Goal: Task Accomplishment & Management: Manage account settings

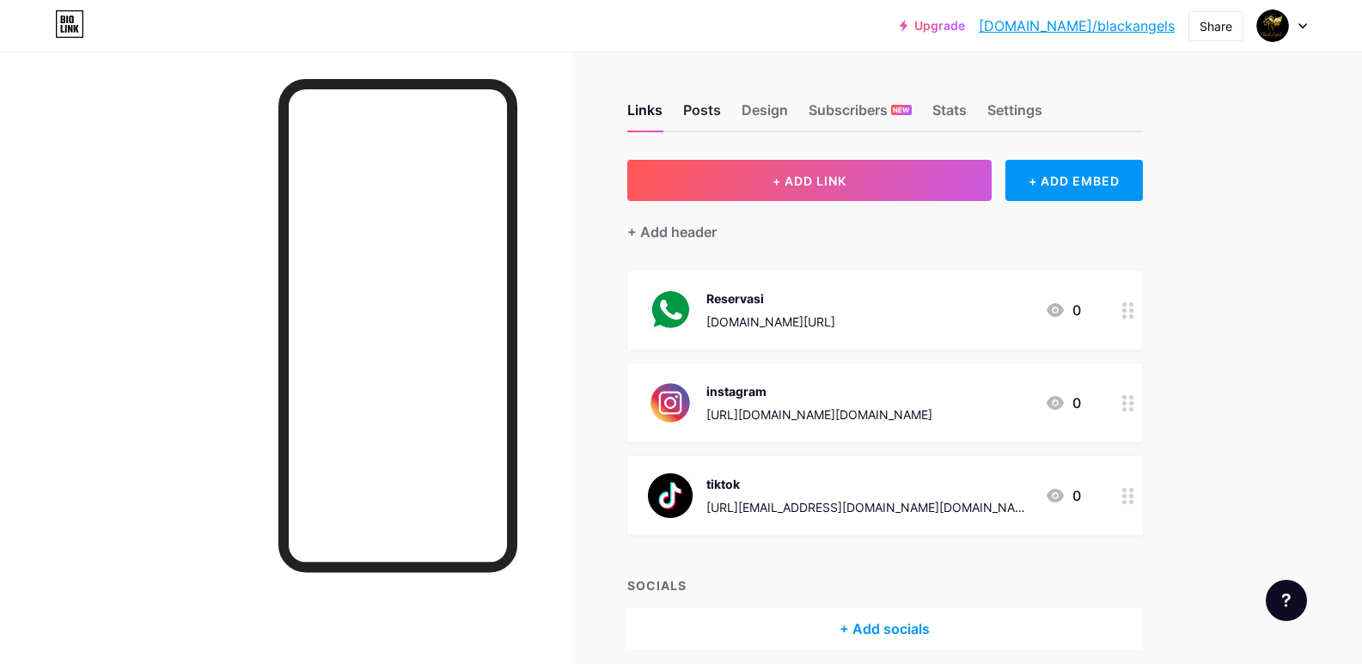
click at [704, 102] on div "Posts" at bounding box center [702, 115] width 38 height 31
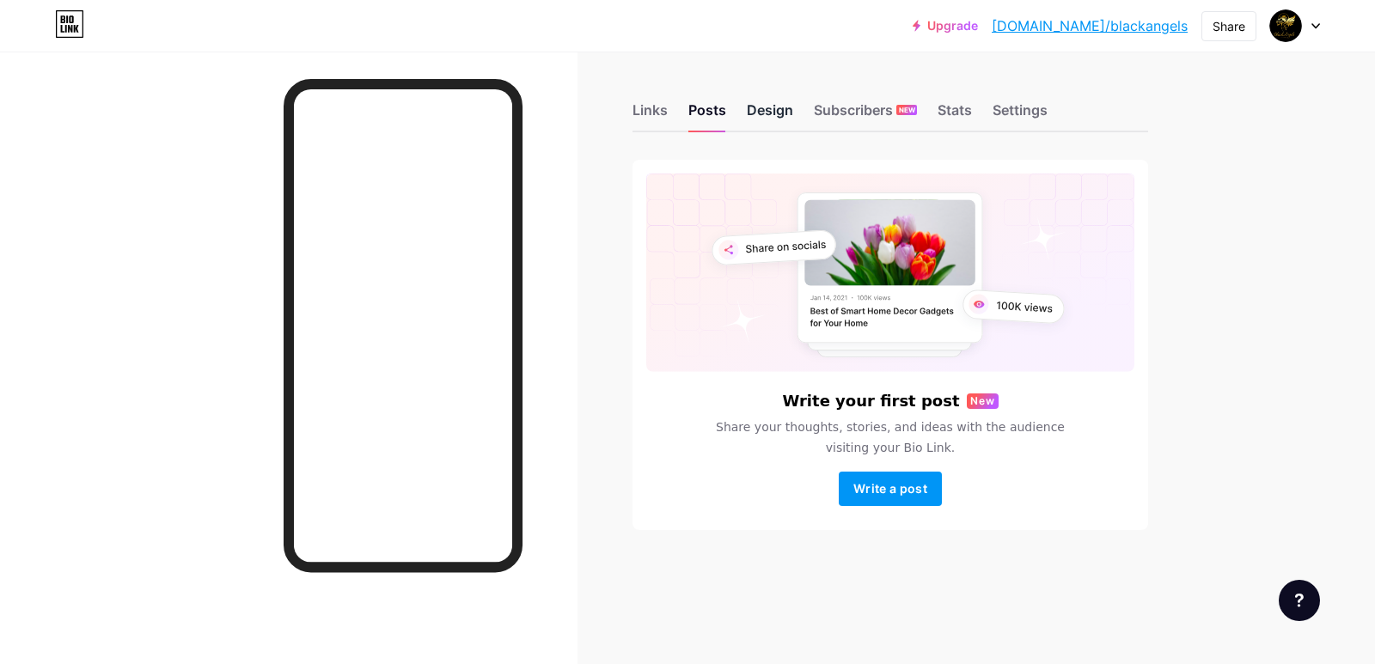
click at [775, 116] on div "Design" at bounding box center [770, 115] width 46 height 31
click at [774, 116] on div "Design" at bounding box center [770, 115] width 46 height 31
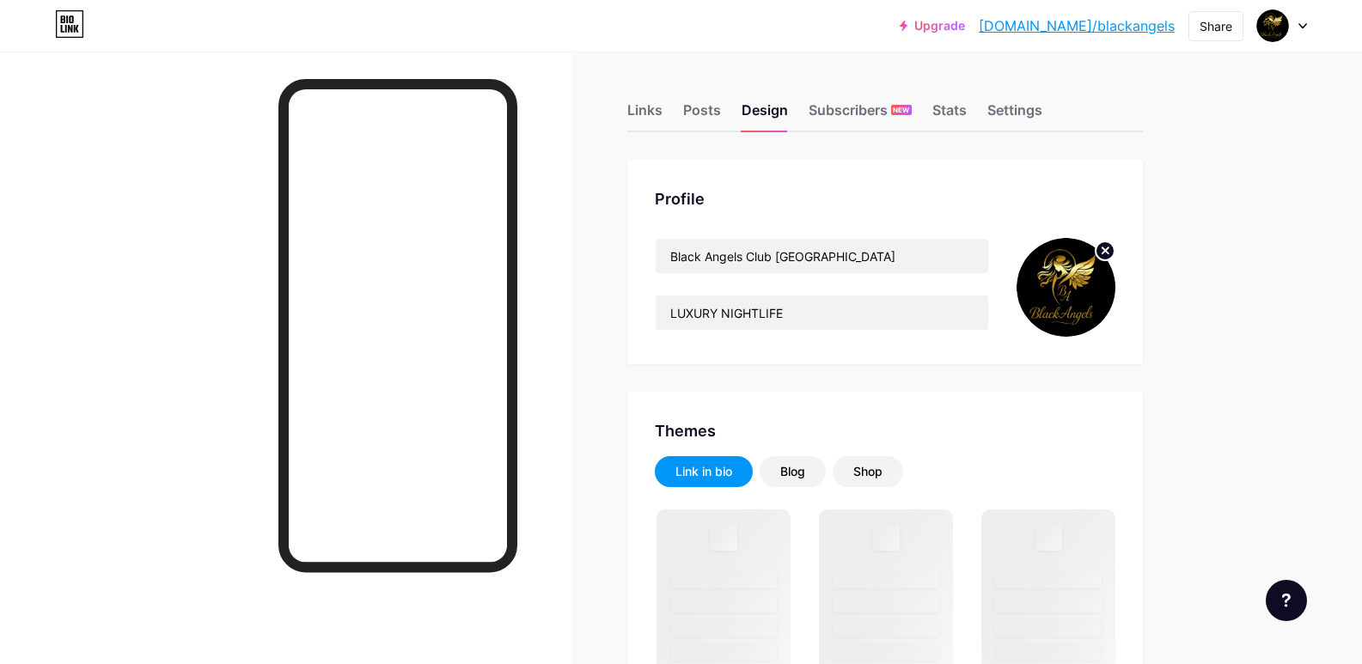
click at [1078, 272] on img at bounding box center [1066, 287] width 99 height 99
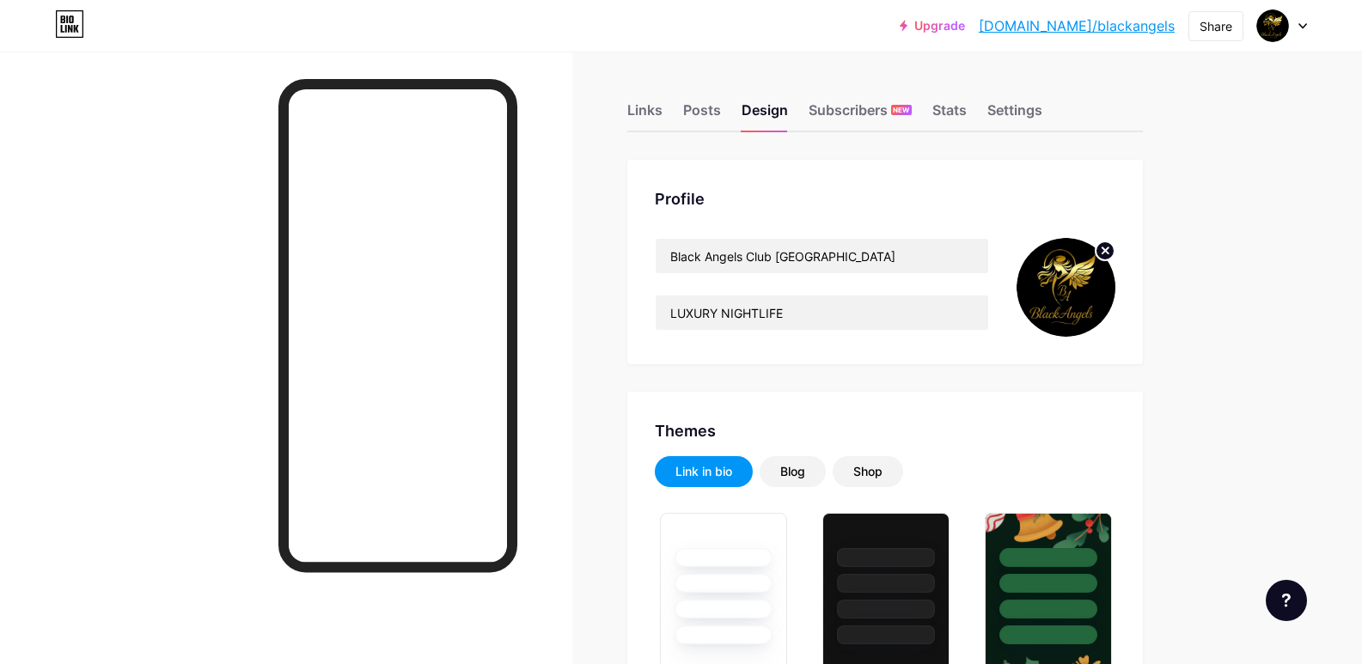
click at [1104, 253] on circle at bounding box center [1105, 251] width 19 height 19
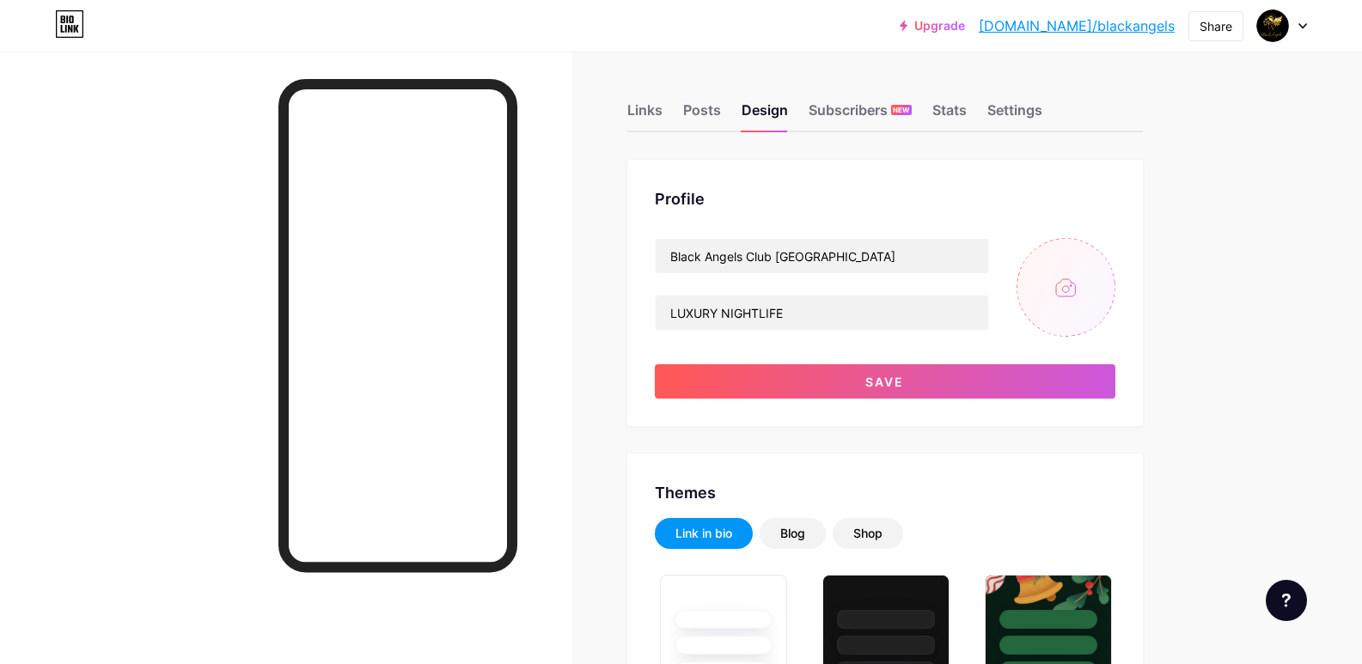
click at [1068, 286] on input "file" at bounding box center [1066, 287] width 99 height 99
type input "C:\fakepath\Desain tanpa judul.jpg"
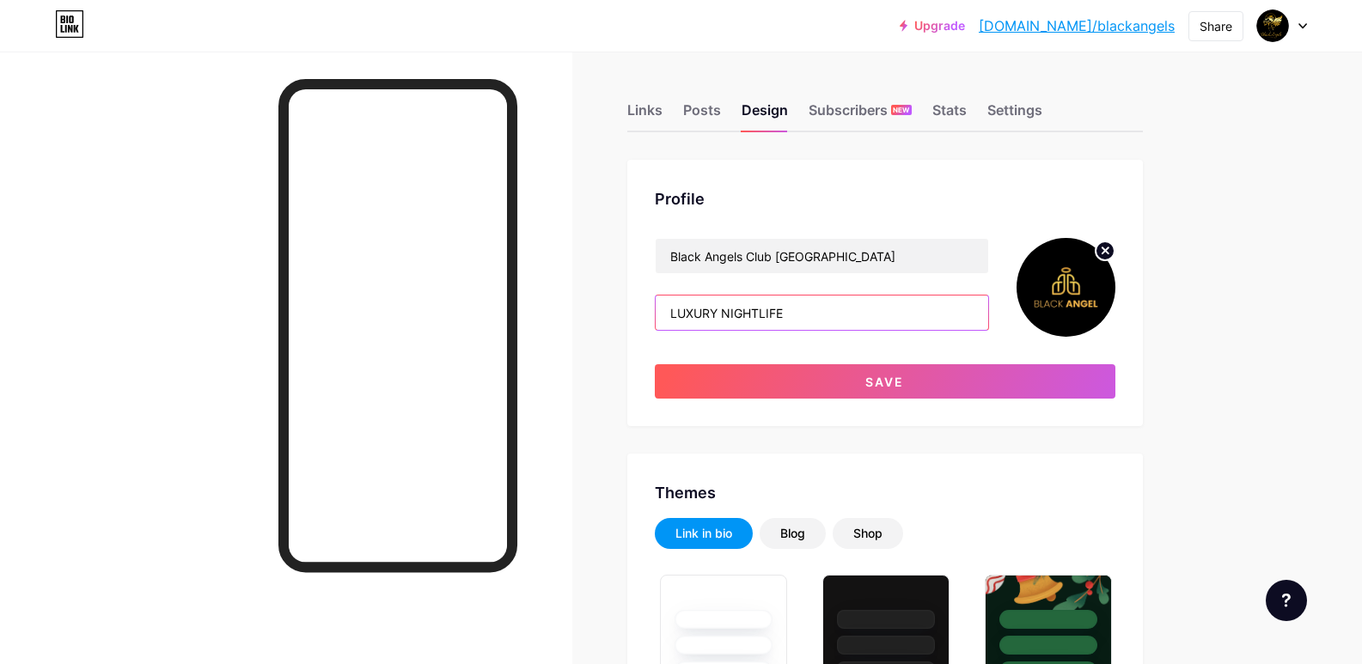
drag, startPoint x: 804, startPoint y: 315, endPoint x: 514, endPoint y: 286, distance: 291.9
paste input "Touch the Sky, Relax in Style"
type input "Touch the Sky, Relax in Style"
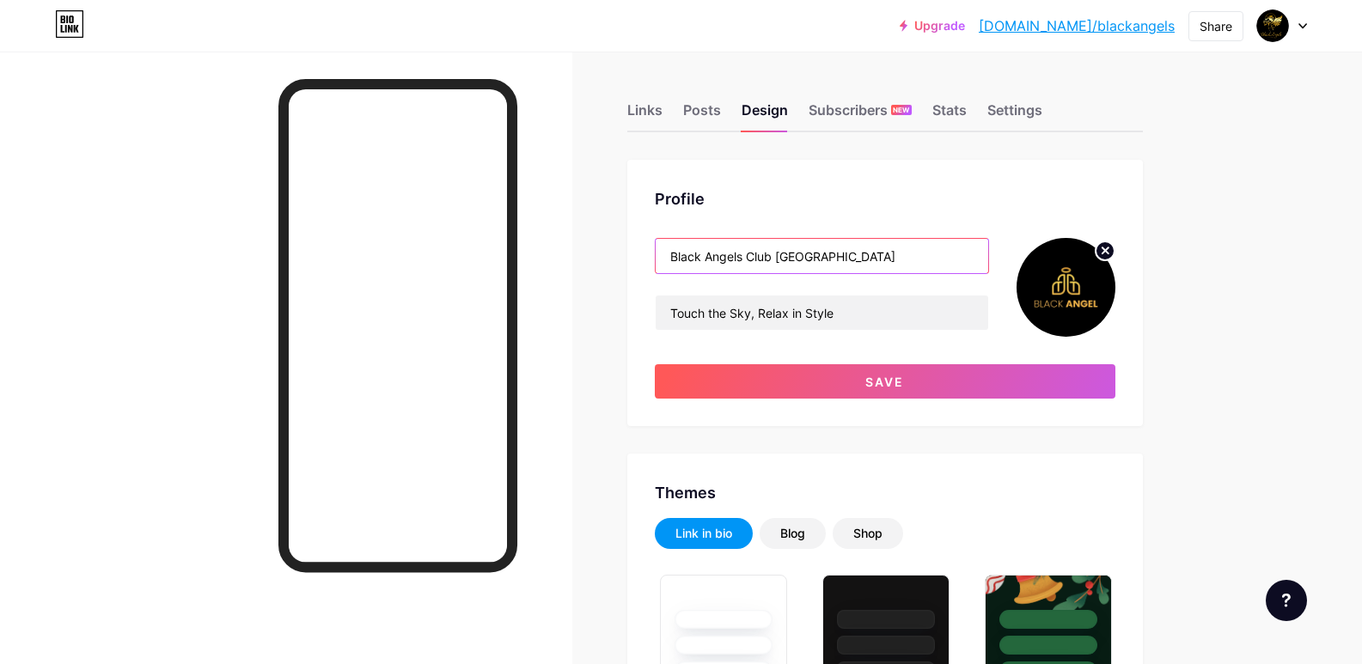
click at [748, 255] on input "Black Angels Club [GEOGRAPHIC_DATA]" at bounding box center [822, 256] width 333 height 34
drag, startPoint x: 770, startPoint y: 258, endPoint x: 745, endPoint y: 248, distance: 26.7
click at [745, 248] on input "Black Angel Club [GEOGRAPHIC_DATA]" at bounding box center [822, 256] width 333 height 34
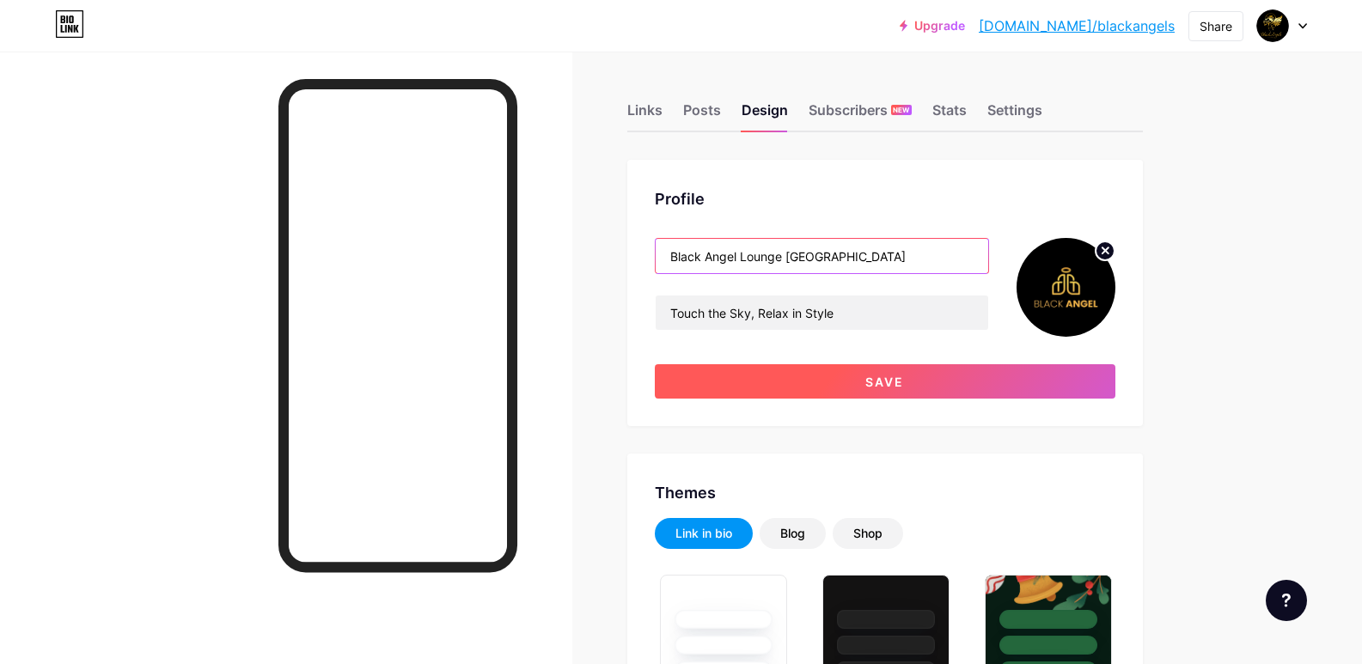
type input "Black Angel Lounge [GEOGRAPHIC_DATA]"
click at [870, 388] on button "Save" at bounding box center [885, 381] width 461 height 34
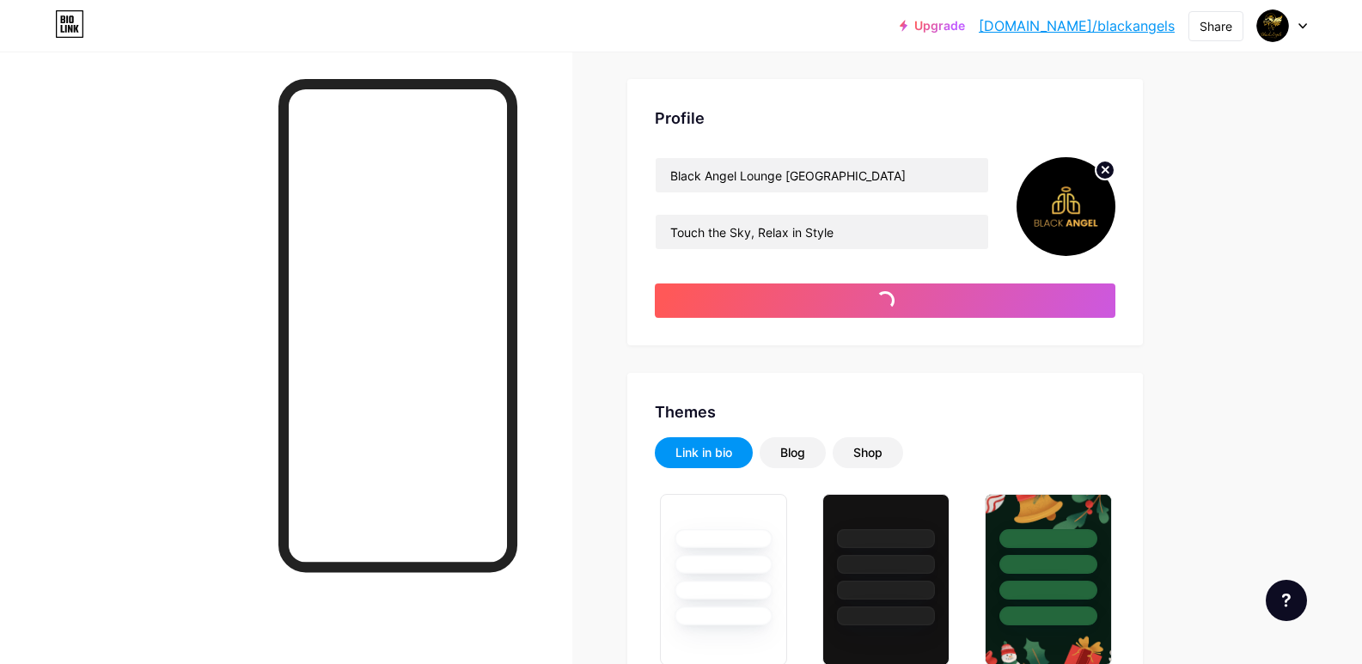
scroll to position [258, 0]
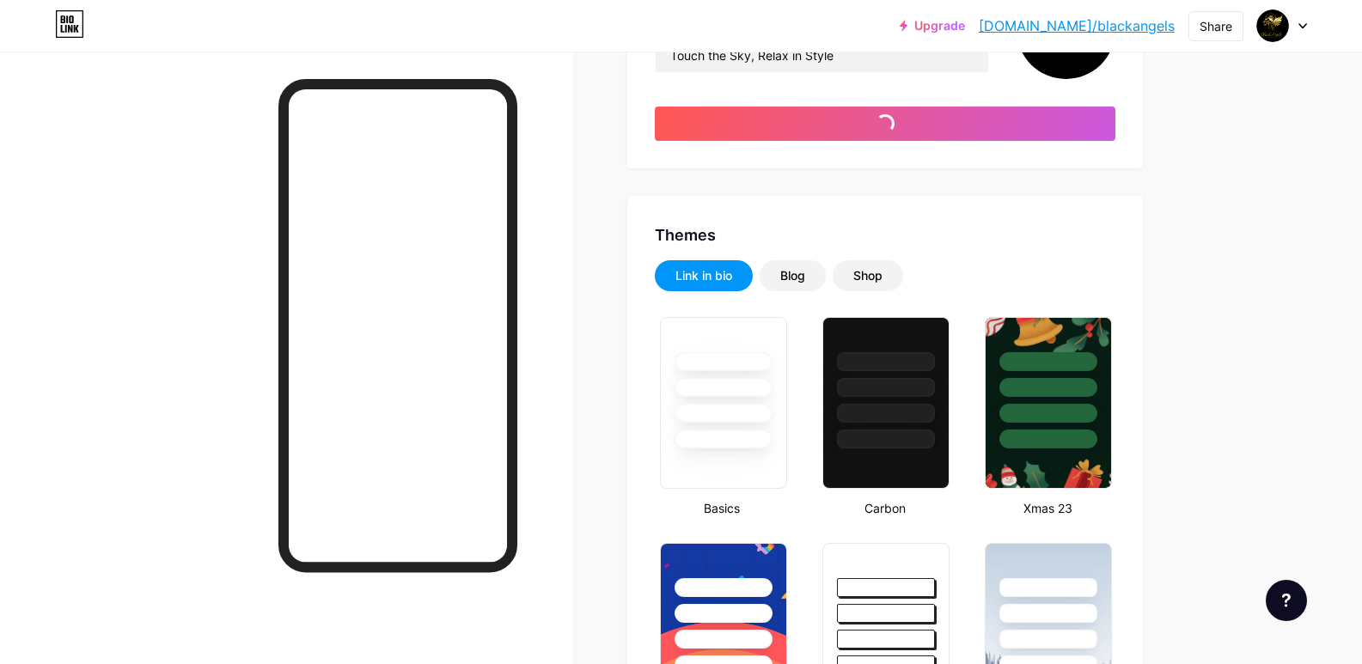
type input "#ffffff"
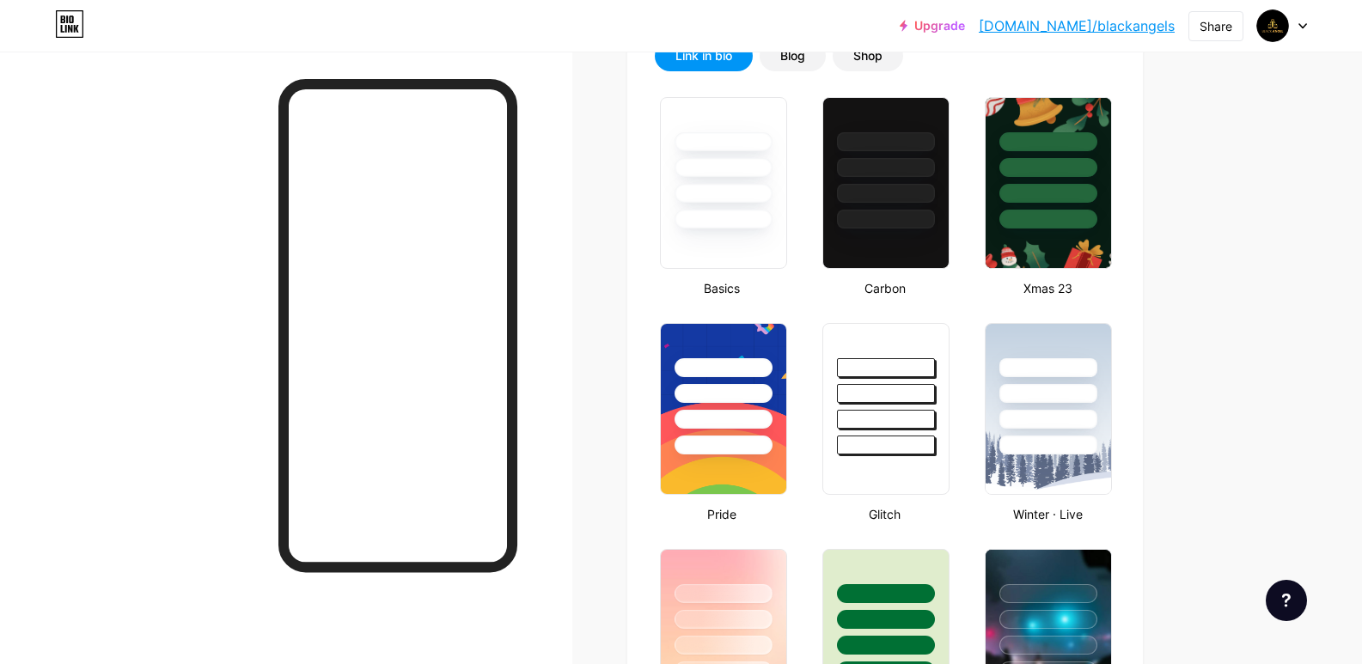
scroll to position [172, 0]
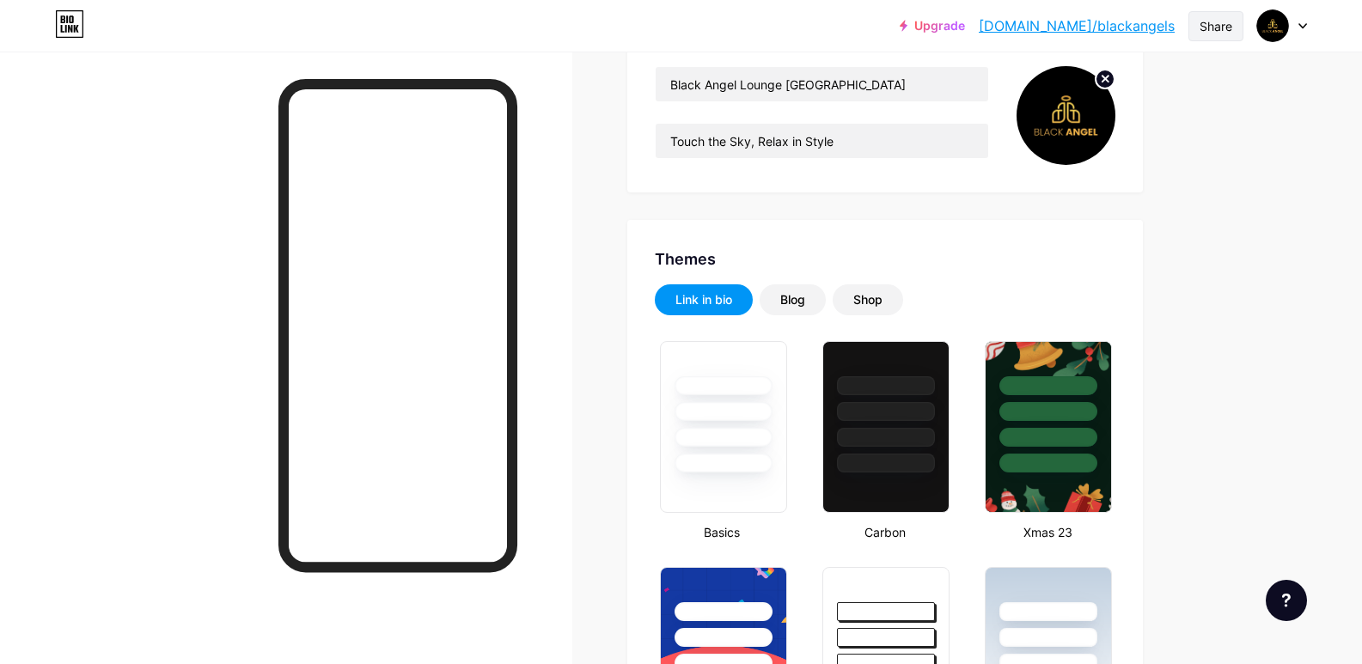
click at [1208, 28] on div "Share" at bounding box center [1216, 26] width 33 height 18
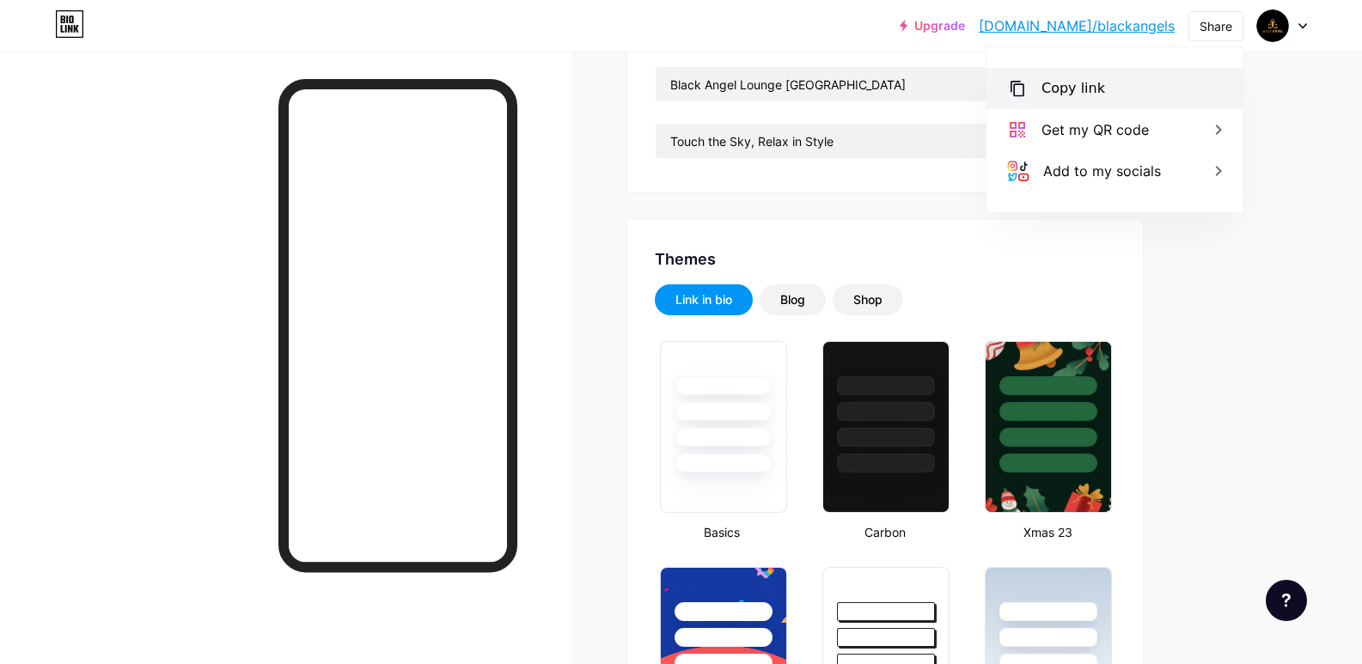
click at [1103, 93] on div "Copy link" at bounding box center [1115, 88] width 256 height 41
